Goal: Information Seeking & Learning: Learn about a topic

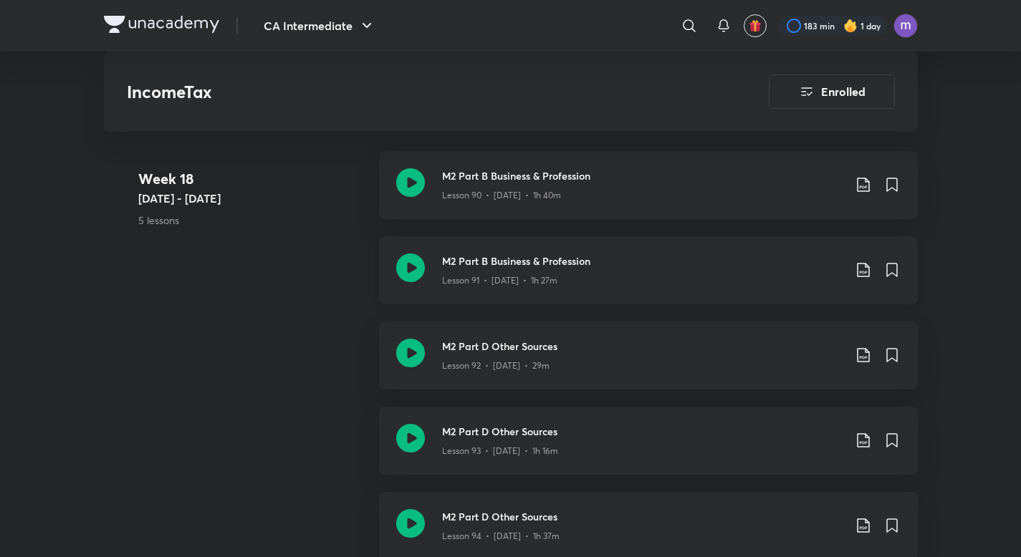
scroll to position [10586, 0]
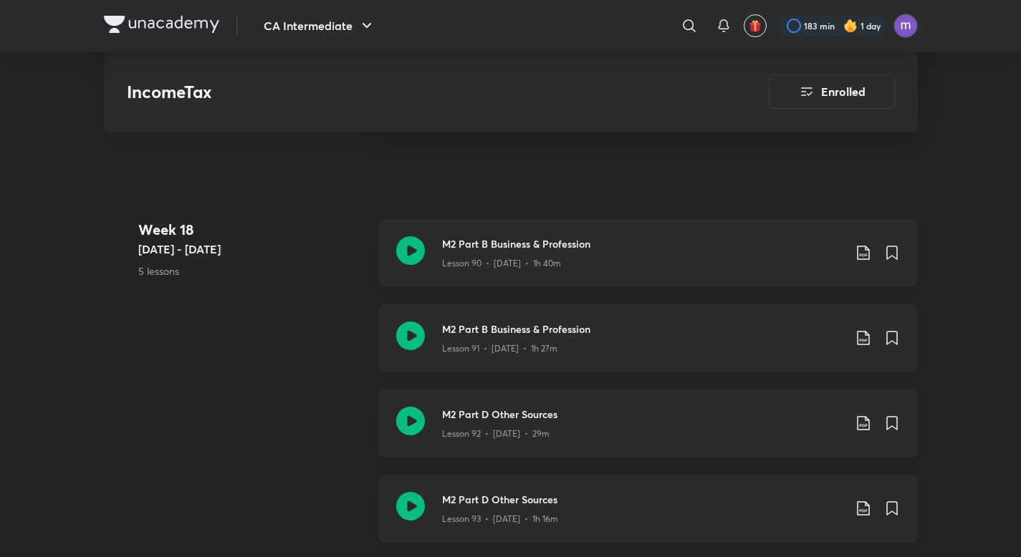
click at [410, 332] on icon at bounding box center [410, 336] width 29 height 29
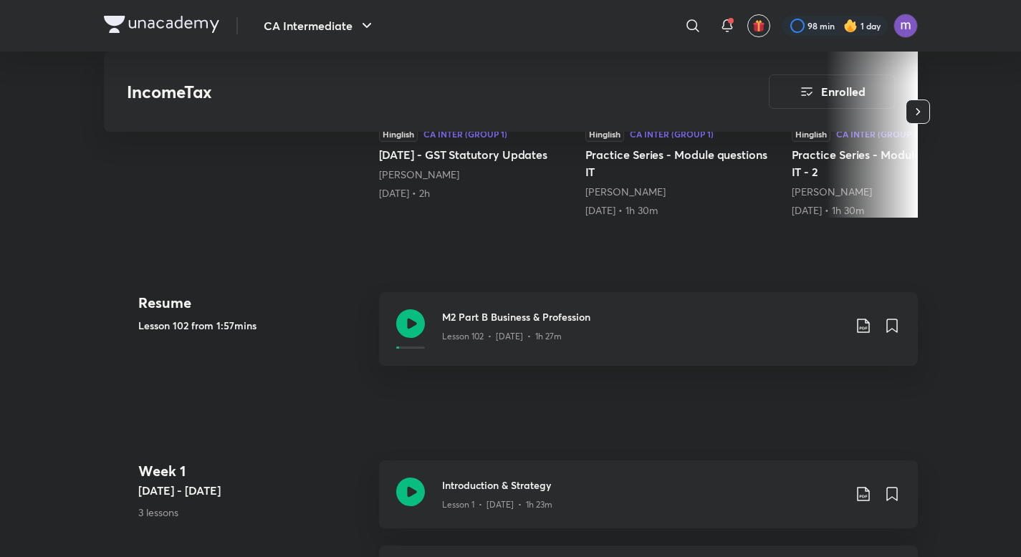
scroll to position [433, 0]
